Goal: Task Accomplishment & Management: Use online tool/utility

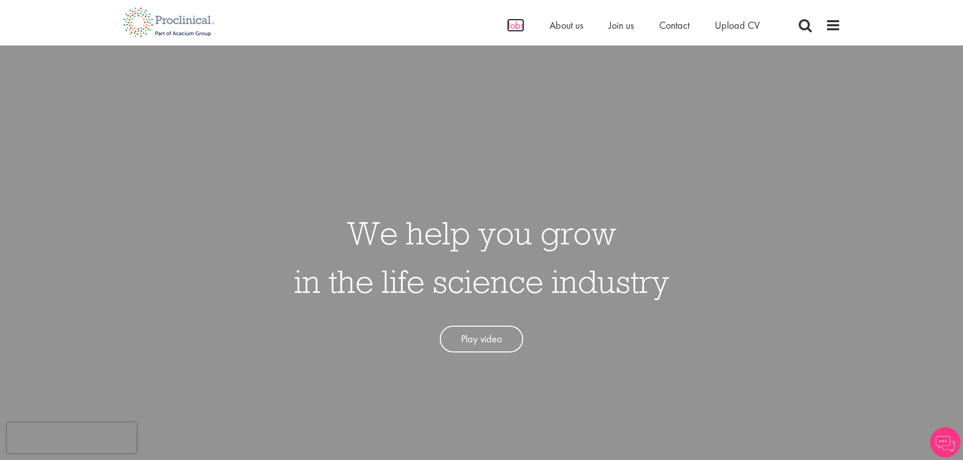
click at [507, 27] on span "Jobs" at bounding box center [515, 25] width 17 height 13
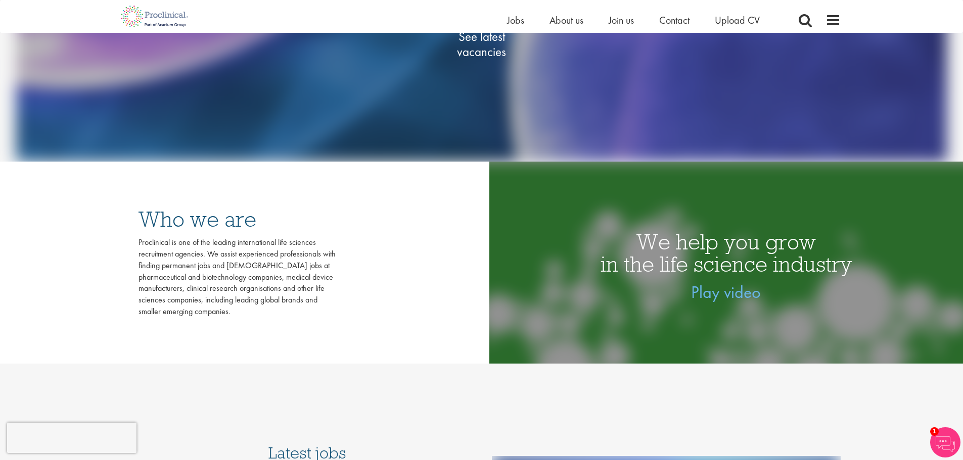
scroll to position [101, 0]
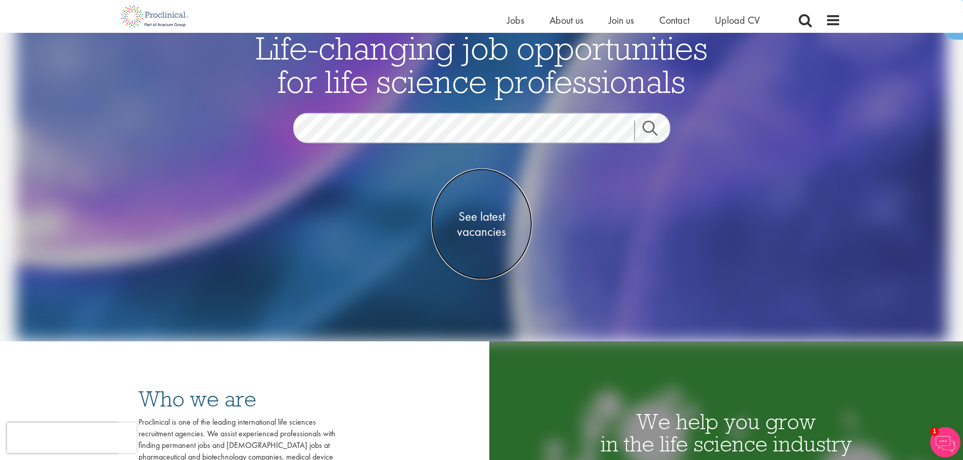
click at [490, 222] on span "See latest vacancies" at bounding box center [481, 224] width 101 height 30
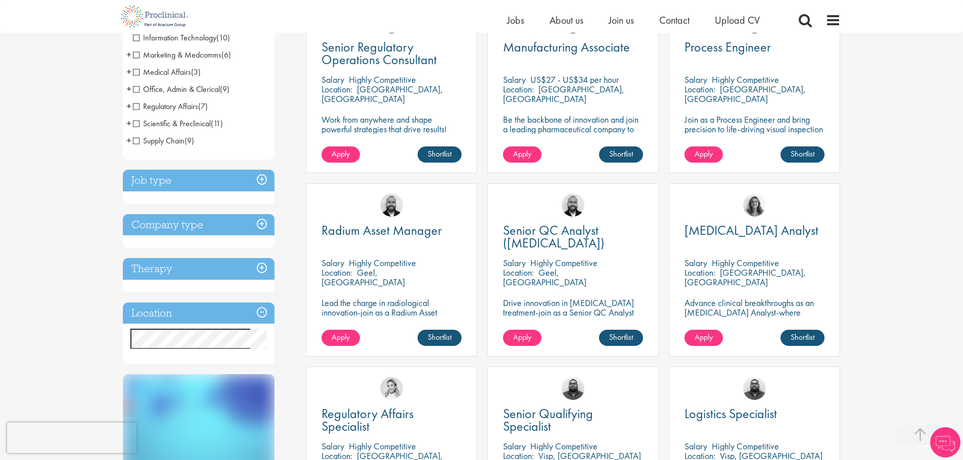
scroll to position [303, 0]
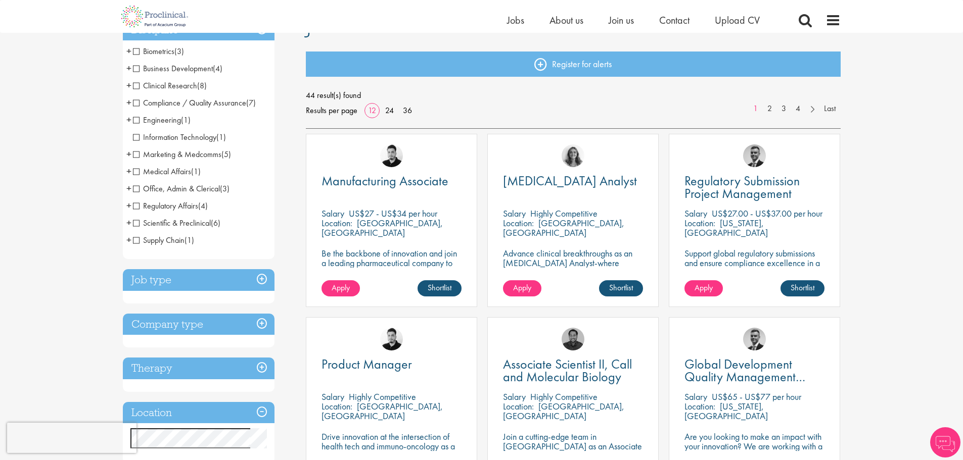
scroll to position [101, 0]
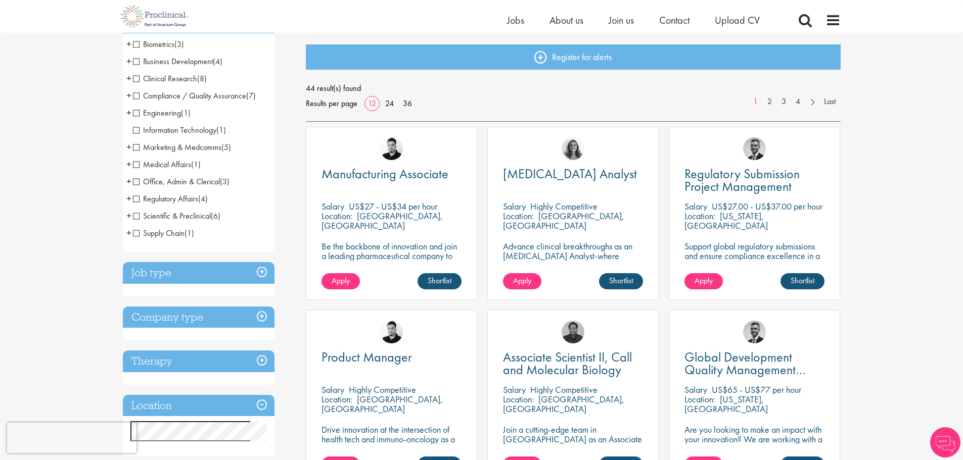
click at [261, 271] on h3 "Job type" at bounding box center [199, 273] width 152 height 22
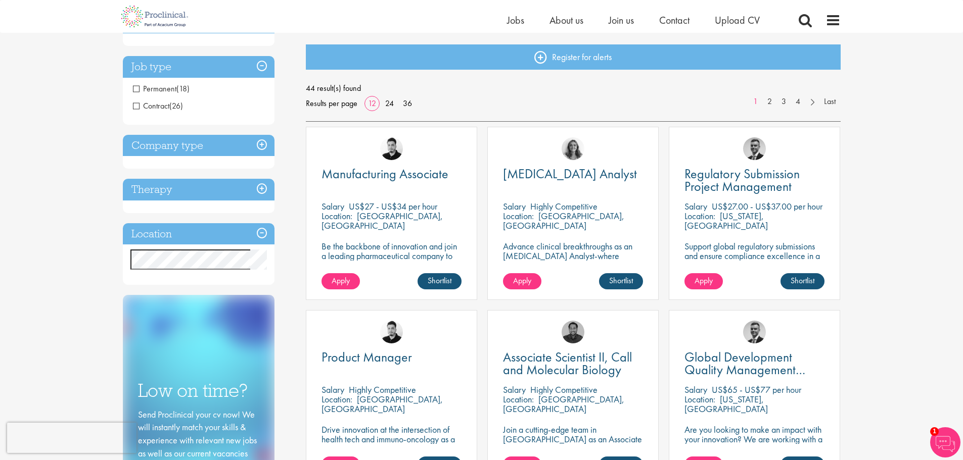
click at [265, 72] on h3 "Job type" at bounding box center [199, 67] width 152 height 22
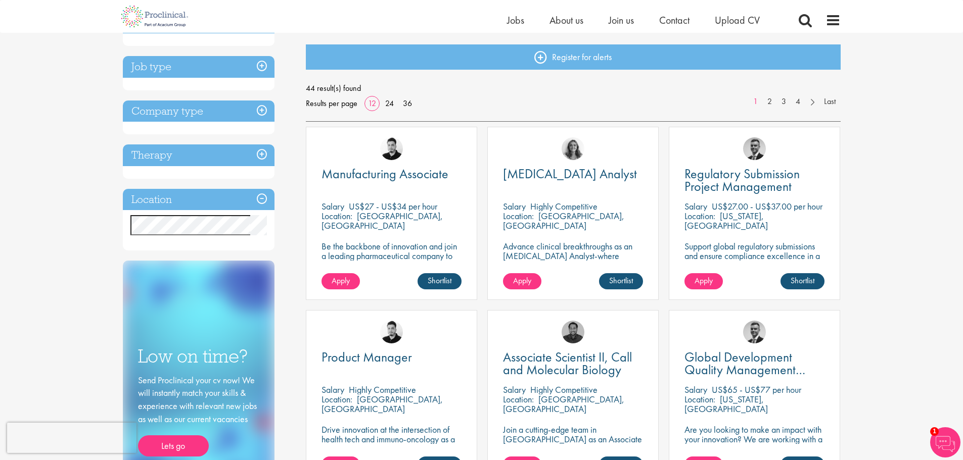
click at [245, 118] on h3 "Company type" at bounding box center [199, 112] width 152 height 22
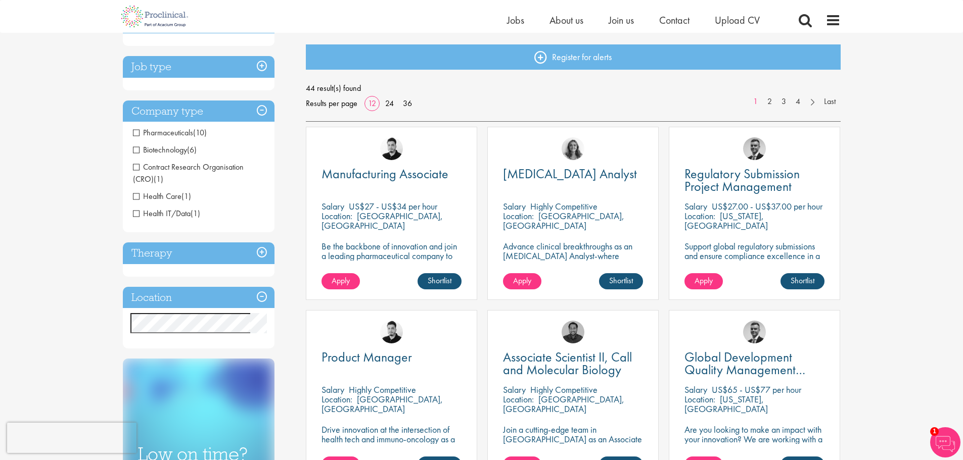
click at [245, 118] on h3 "Company type" at bounding box center [199, 112] width 152 height 22
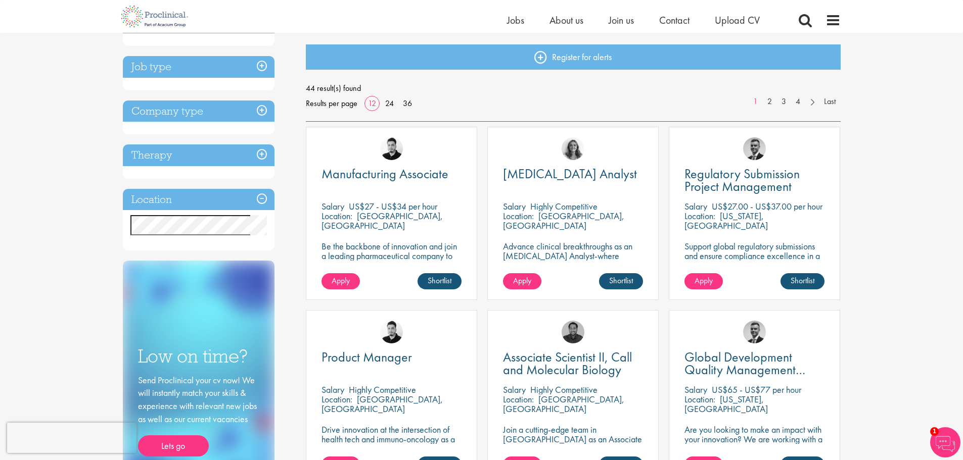
click at [228, 159] on h3 "Therapy" at bounding box center [199, 156] width 152 height 22
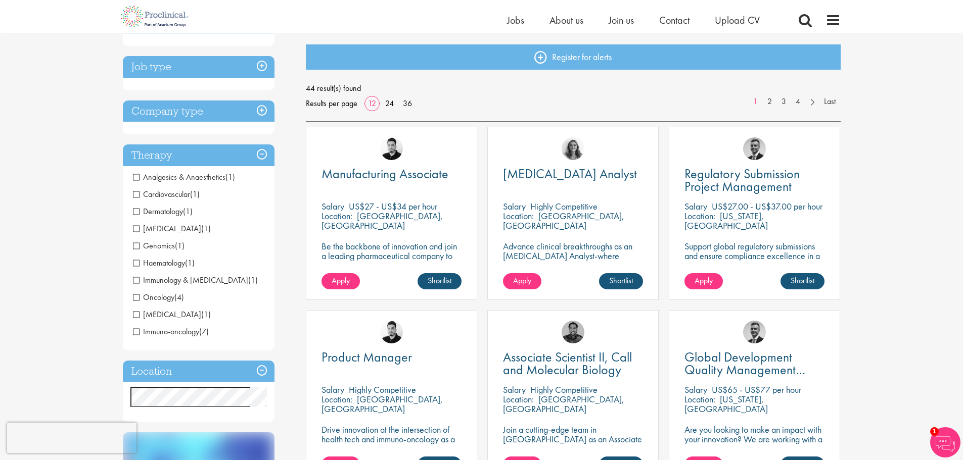
click at [228, 159] on h3 "Therapy" at bounding box center [199, 156] width 152 height 22
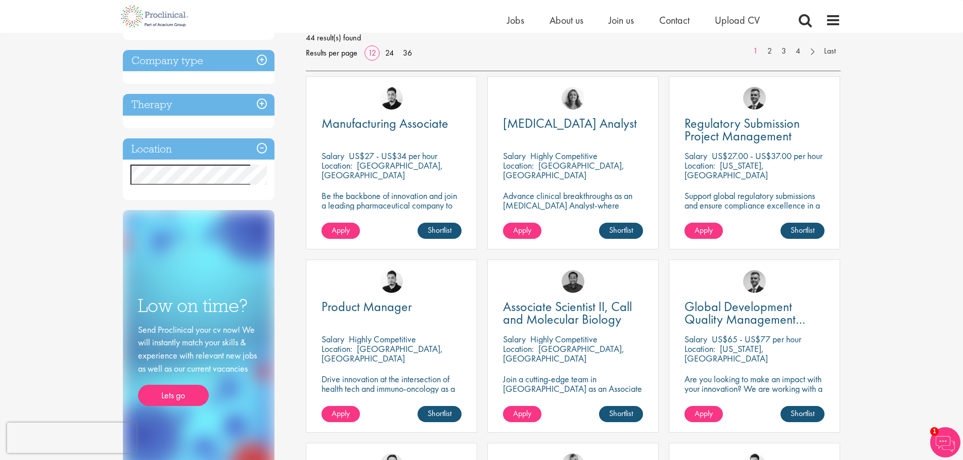
scroll to position [51, 0]
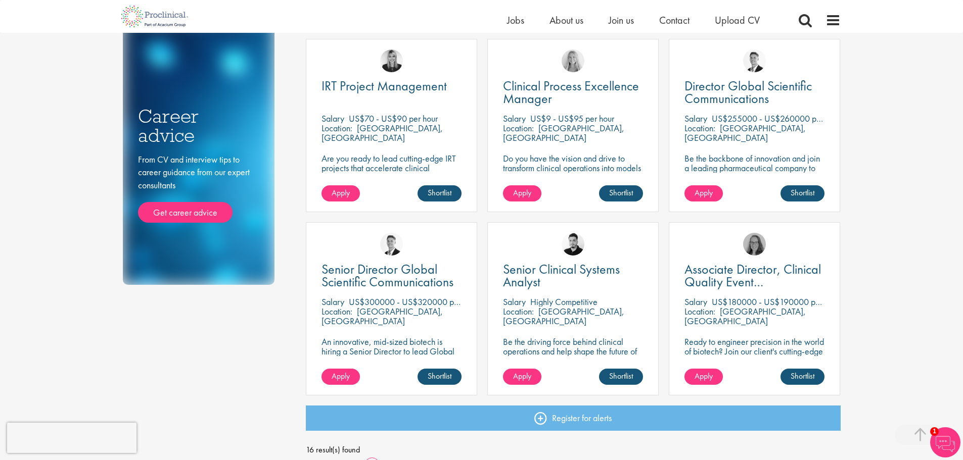
scroll to position [707, 0]
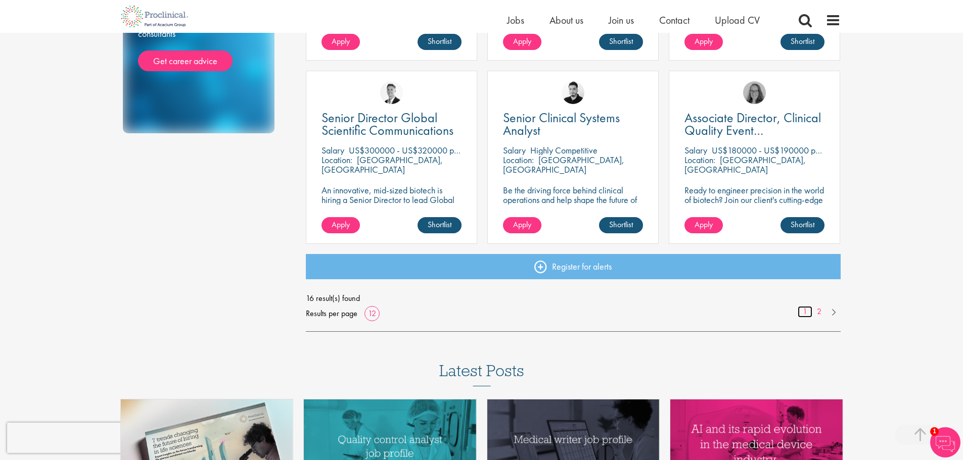
click at [813, 310] on ul "1 2" at bounding box center [818, 312] width 43 height 12
click at [819, 312] on link "2" at bounding box center [819, 312] width 15 height 12
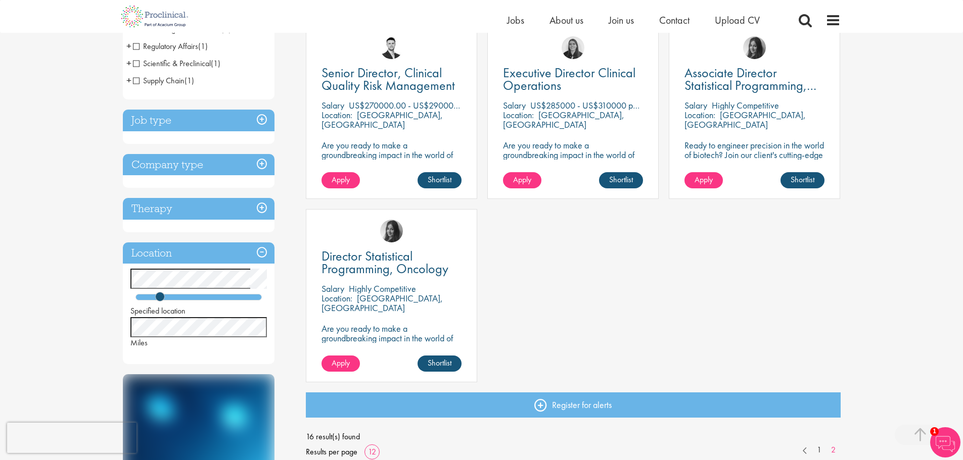
scroll to position [354, 0]
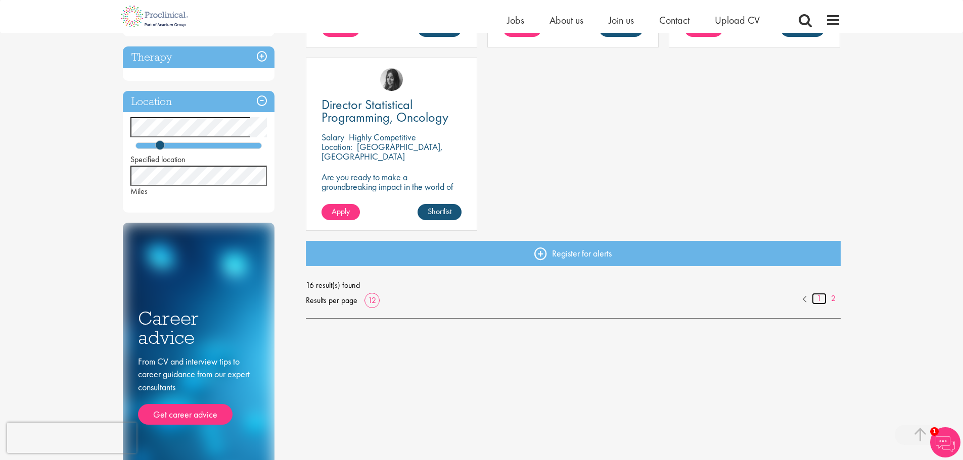
click at [819, 301] on link "1" at bounding box center [819, 299] width 15 height 12
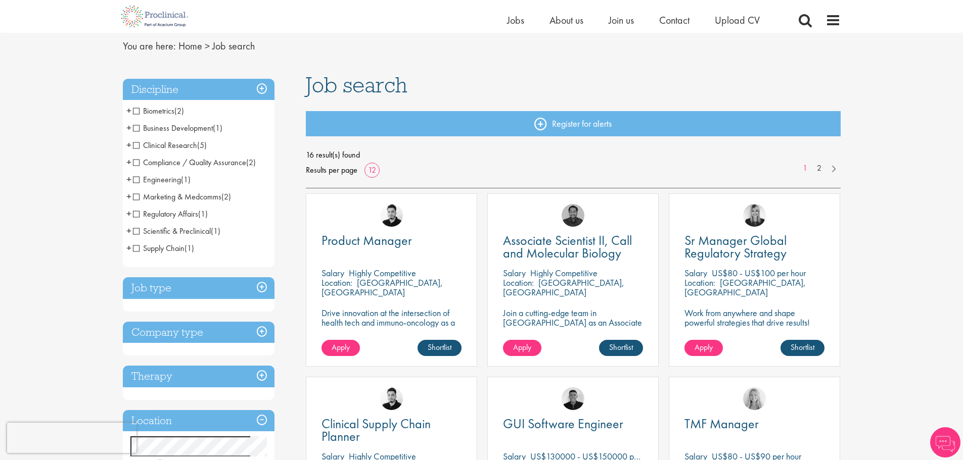
scroll to position [101, 0]
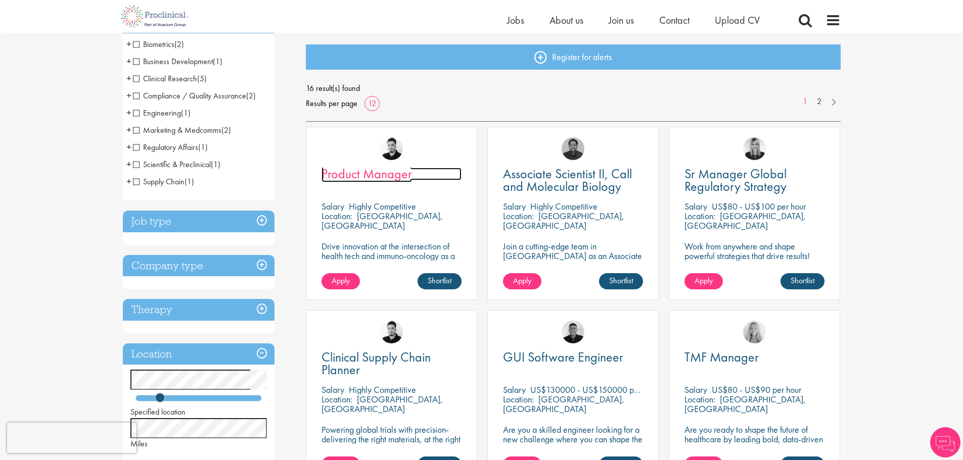
click at [366, 174] on span "Product Manager" at bounding box center [366, 173] width 90 height 17
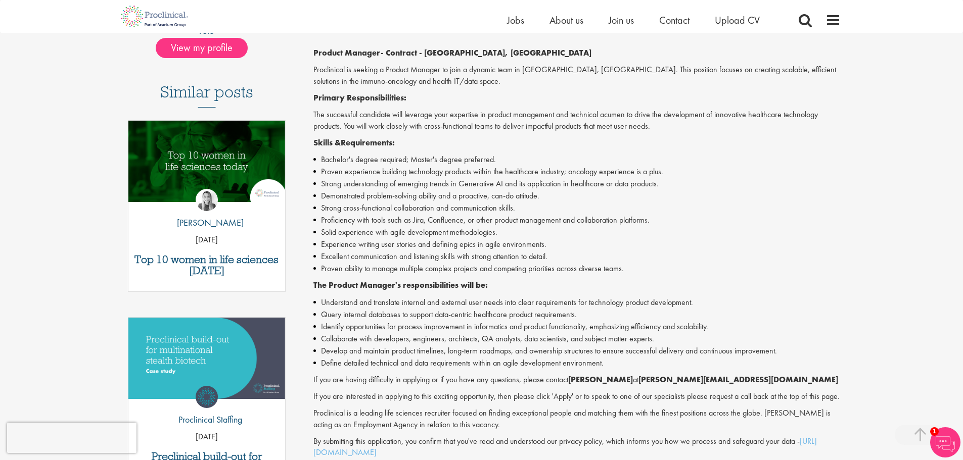
scroll to position [303, 0]
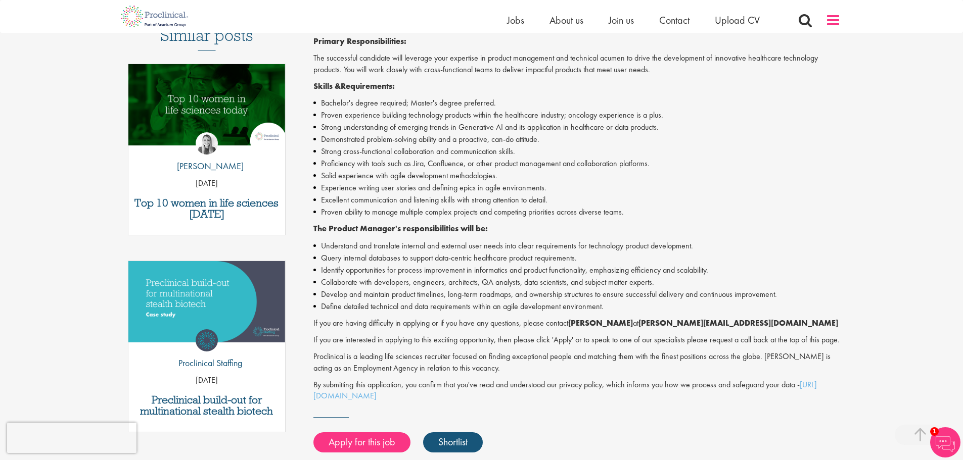
click at [840, 22] on span at bounding box center [832, 20] width 15 height 15
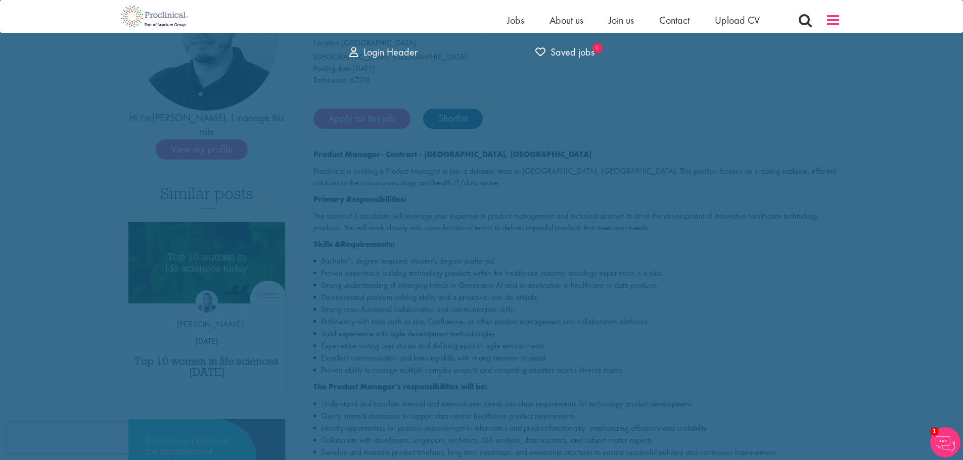
scroll to position [0, 0]
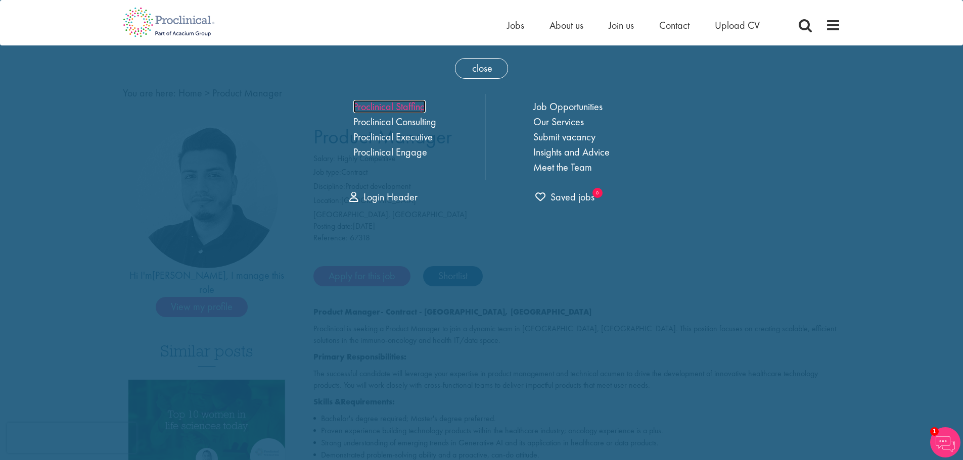
click at [420, 104] on link "Proclinical Staffing" at bounding box center [389, 106] width 72 height 13
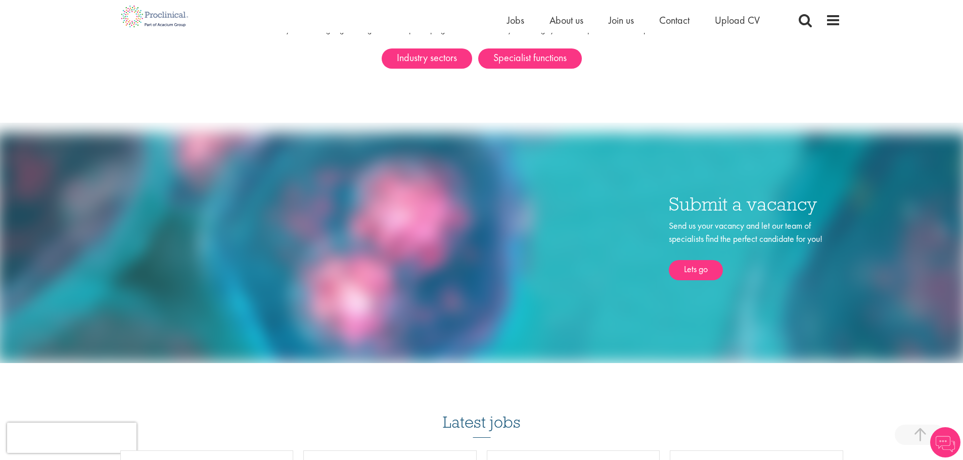
scroll to position [455, 0]
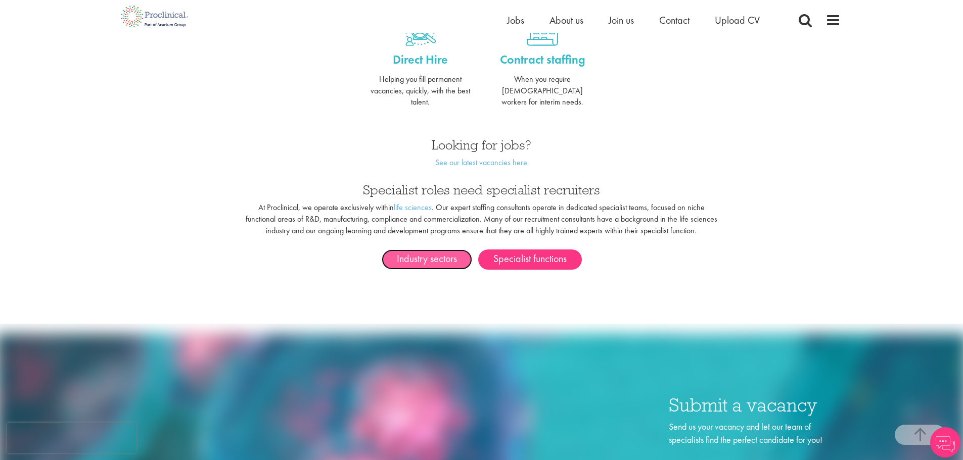
click at [455, 257] on link "Industry sectors" at bounding box center [427, 260] width 90 height 20
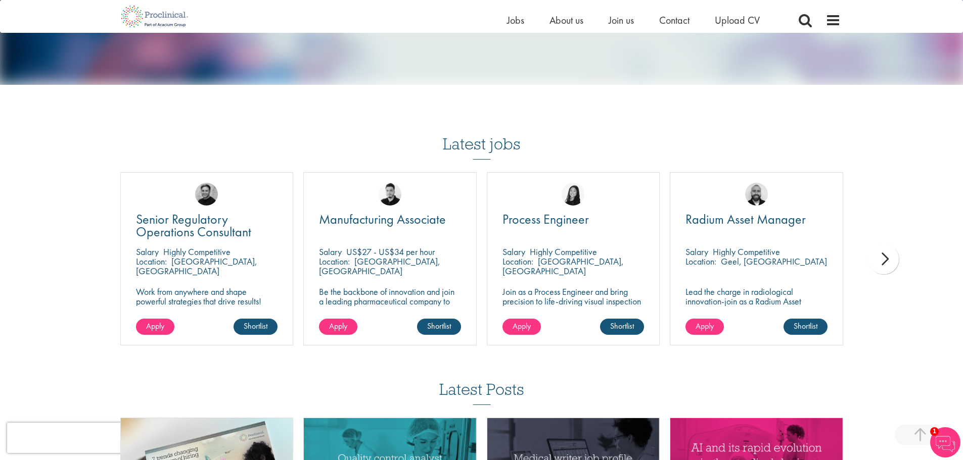
scroll to position [657, 0]
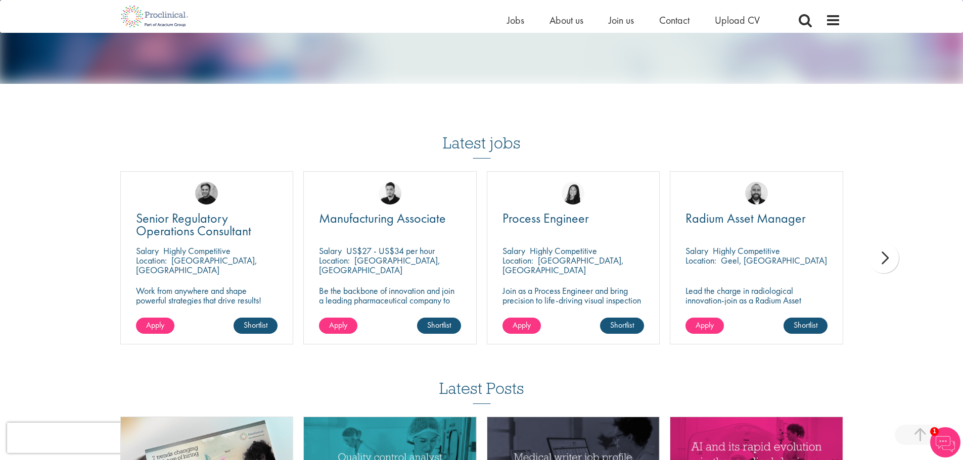
click at [884, 256] on div "next" at bounding box center [883, 258] width 30 height 30
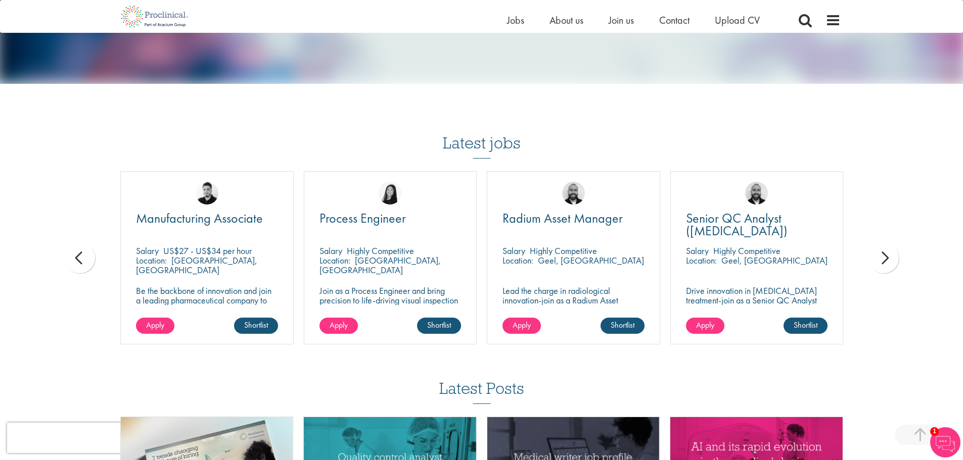
scroll to position [910, 0]
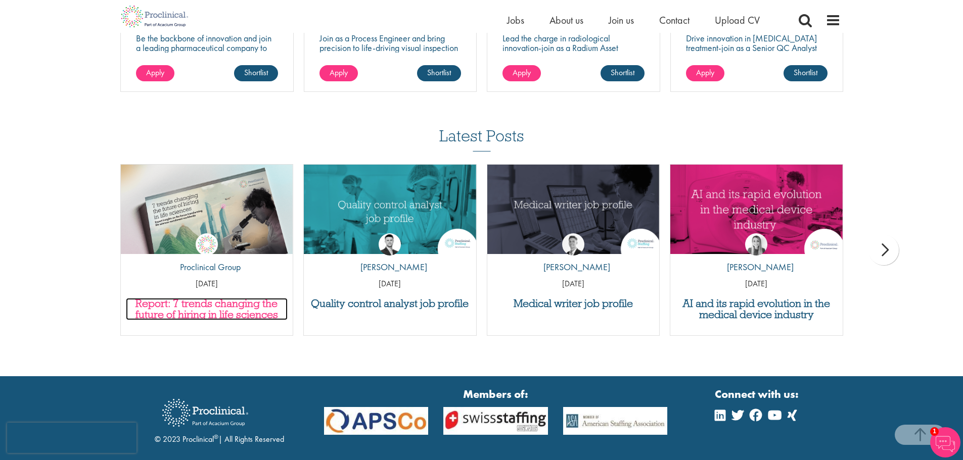
click at [224, 312] on h3 "Report: 7 trends changing the future of hiring in life sciences" at bounding box center [207, 309] width 162 height 22
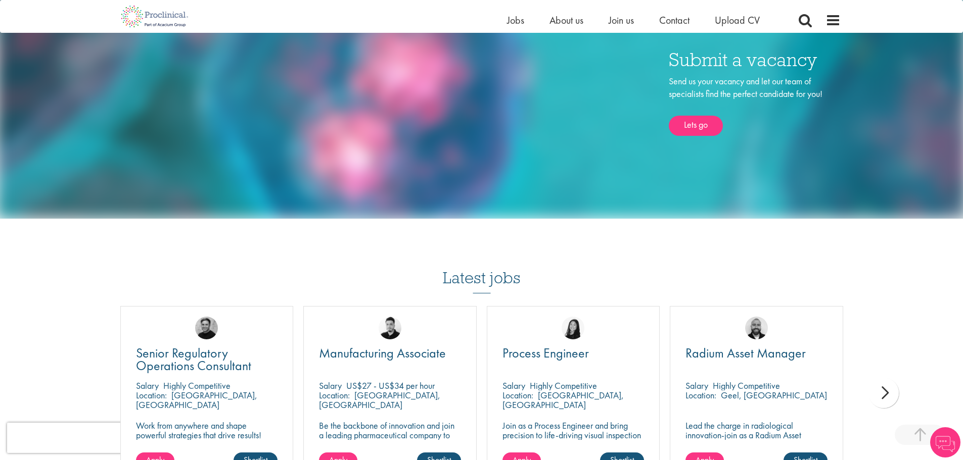
scroll to position [606, 0]
